Goal: Check status: Check status

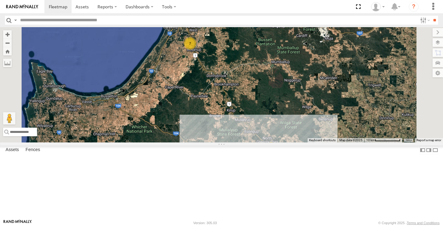
click at [277, 155] on div "10" at bounding box center [271, 148] width 12 height 12
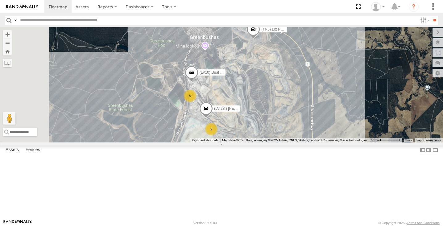
click at [196, 102] on div "5" at bounding box center [190, 96] width 12 height 12
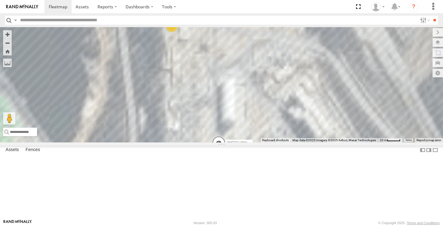
click at [245, 71] on div "(LV20) [PERSON_NAME] (LV 11). Patrol (TR6) Little Tipper (LV10) Dual cab ranger…" at bounding box center [221, 84] width 443 height 115
click at [178, 32] on div "3" at bounding box center [172, 26] width 12 height 12
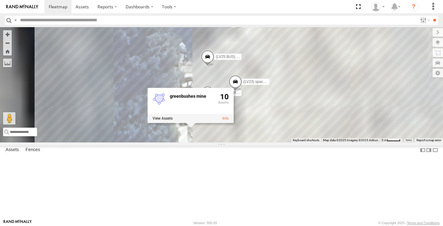
click at [242, 92] on span at bounding box center [236, 83] width 14 height 17
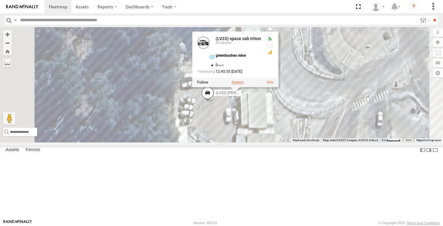
click at [244, 85] on label at bounding box center [238, 82] width 12 height 4
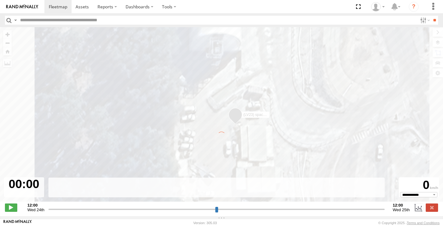
type input "**********"
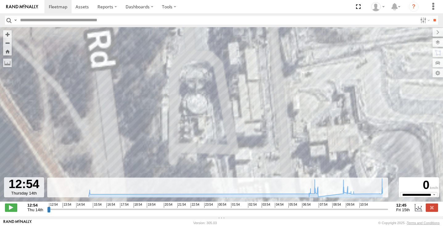
drag, startPoint x: 216, startPoint y: 135, endPoint x: 223, endPoint y: 54, distance: 81.7
click at [223, 54] on div "(LV23) space cab triton 14:16 Thu" at bounding box center [221, 117] width 443 height 181
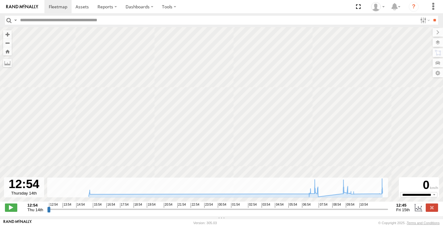
drag, startPoint x: 228, startPoint y: 117, endPoint x: 212, endPoint y: 6, distance: 112.1
click at [212, 6] on body at bounding box center [221, 113] width 443 height 226
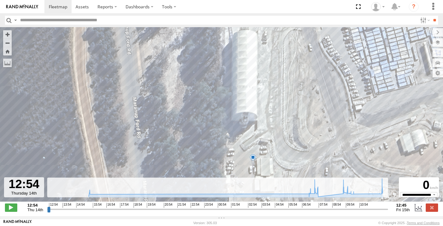
click at [251, 155] on div "(LV23) space cab triton 14:16 Thu 5" at bounding box center [221, 117] width 443 height 181
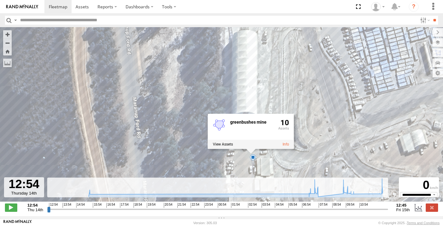
click at [251, 149] on div "greenbushes mine 10" at bounding box center [251, 131] width 86 height 35
click at [306, 139] on div "(LV23) space cab triton 14:16 Thu 5 greenbushes mine 10" at bounding box center [221, 117] width 443 height 181
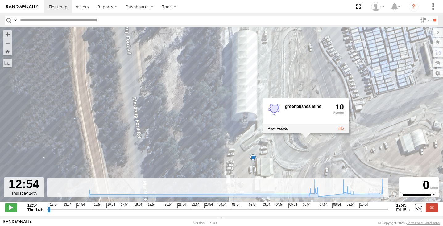
click at [252, 160] on div "5" at bounding box center [253, 157] width 6 height 6
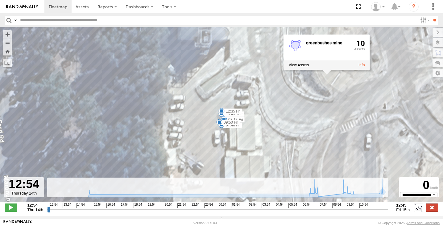
click at [429, 212] on label at bounding box center [432, 208] width 12 height 8
